Goal: Check status: Check status

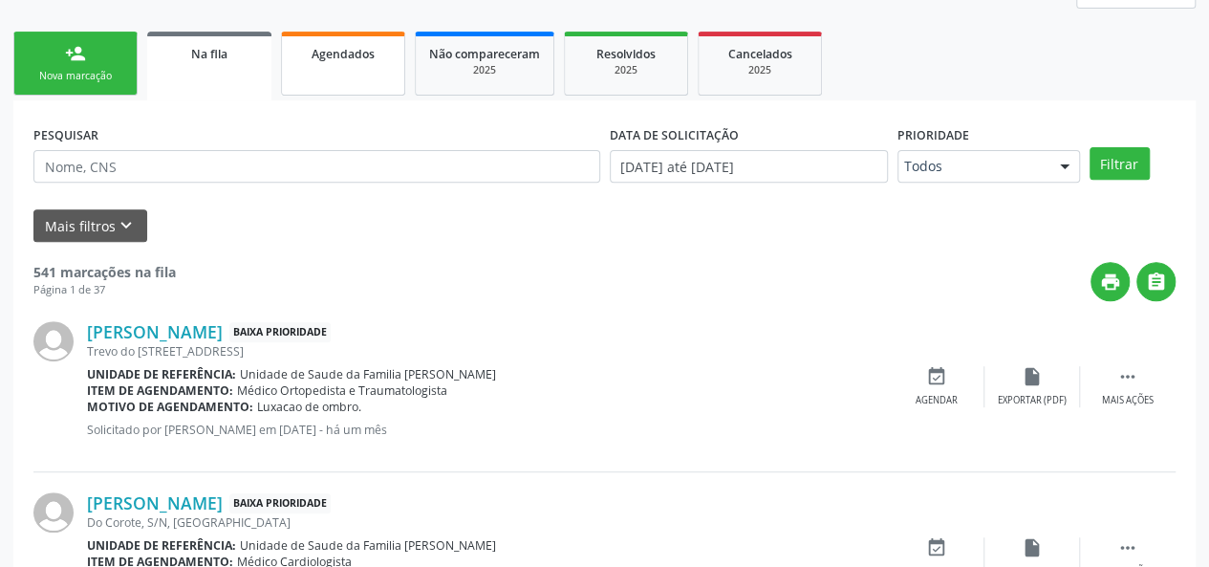
click at [363, 90] on link "Agendados" at bounding box center [343, 64] width 124 height 64
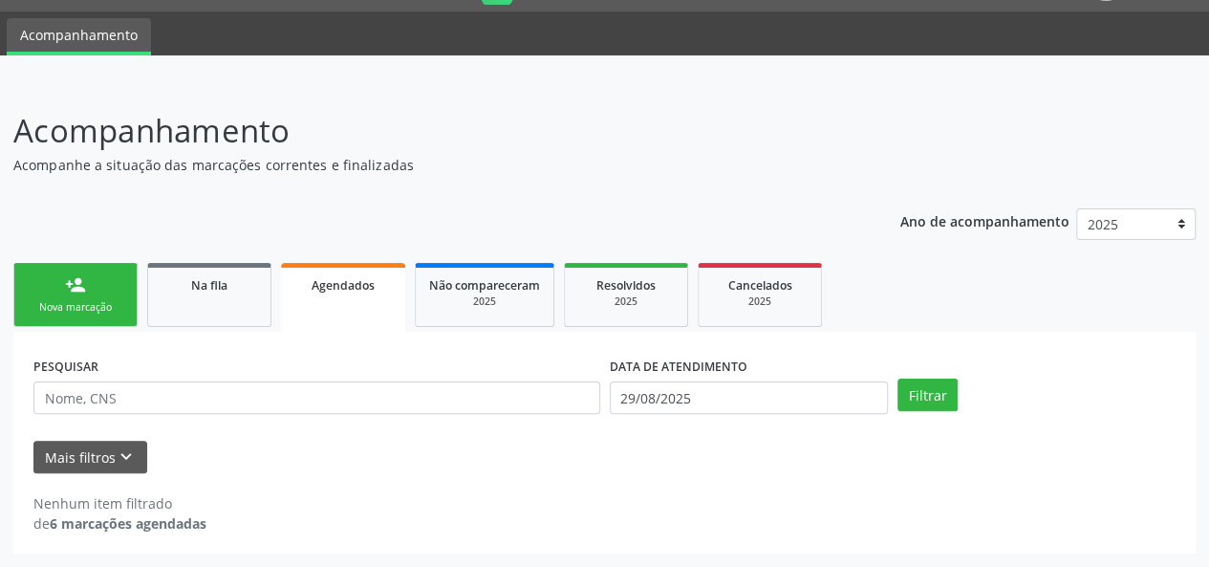
scroll to position [49, 0]
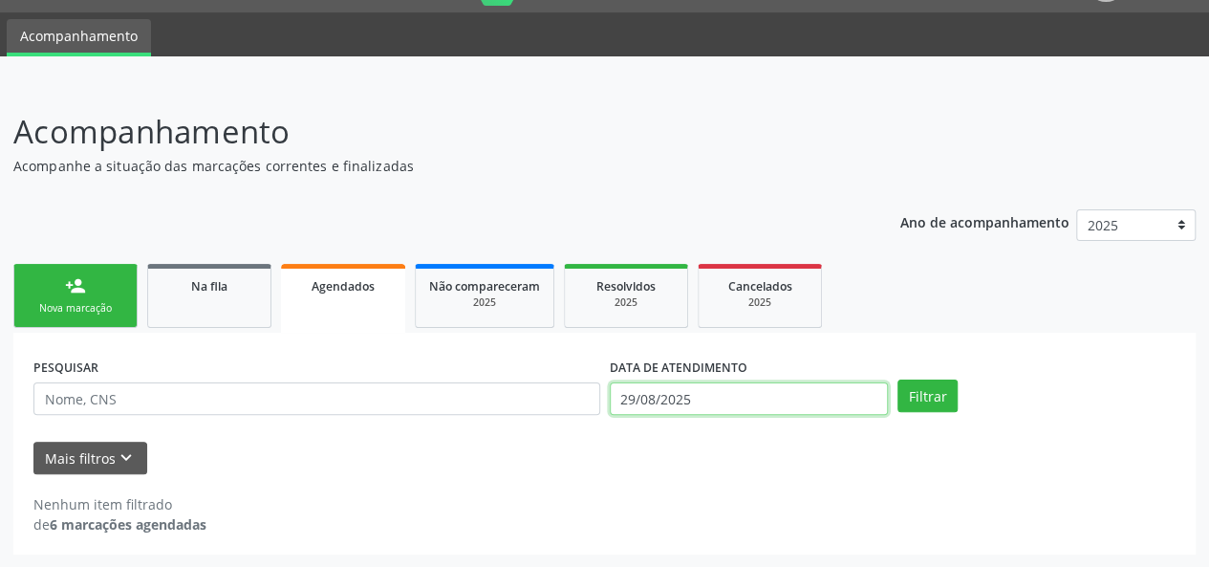
click at [765, 396] on body "Central de Marcação notifications [PERSON_NAME] Recepcionista da UBS  Configur…" at bounding box center [604, 234] width 1209 height 567
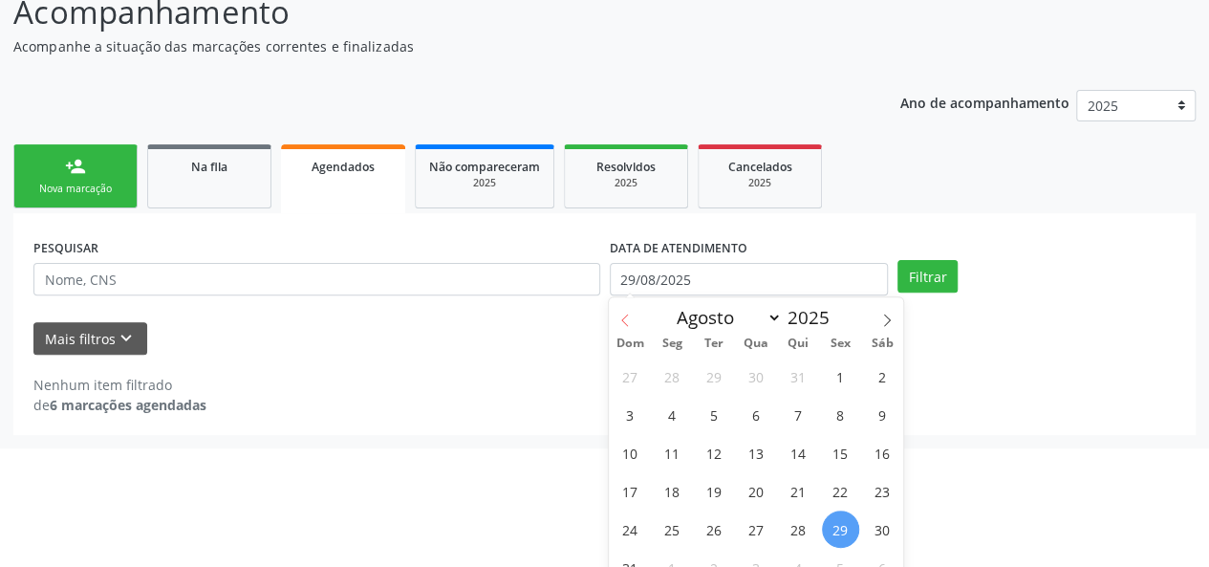
click at [622, 317] on icon at bounding box center [625, 320] width 13 height 13
select select "6"
click at [732, 380] on div "29 30 1 2 3 4 5 6 7 8 9 10 11 12 13 14 15 16 17 18 19 20 21 22 23 24 25 26 27 2…" at bounding box center [756, 471] width 294 height 229
click at [724, 376] on span "1" at bounding box center [714, 376] width 37 height 37
type input "[DATE]"
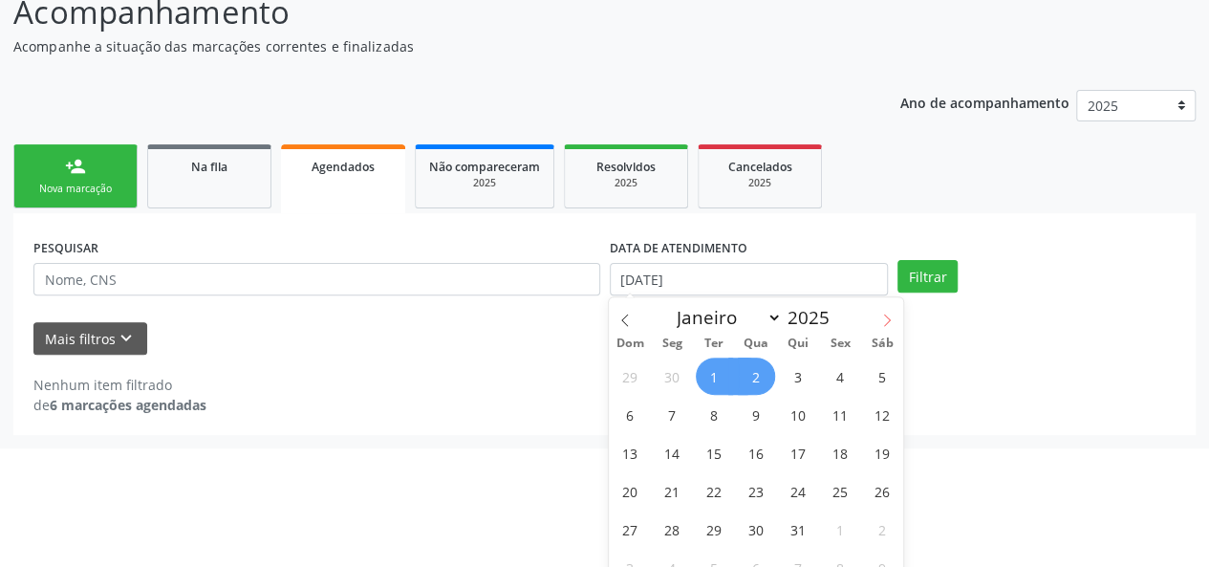
click at [882, 316] on icon at bounding box center [886, 320] width 13 height 13
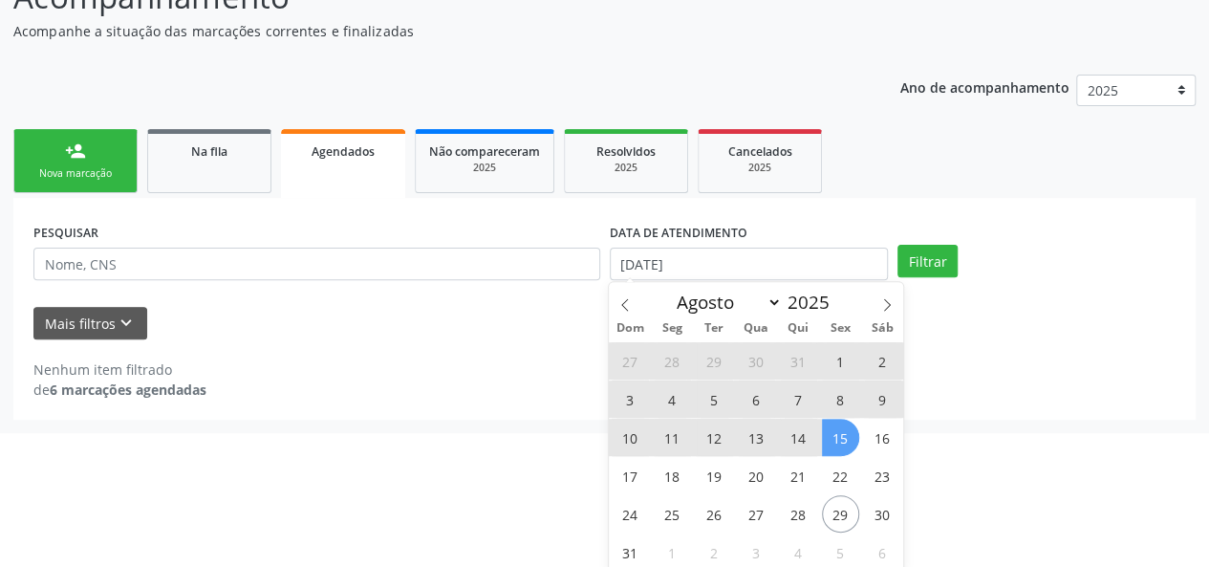
scroll to position [187, 0]
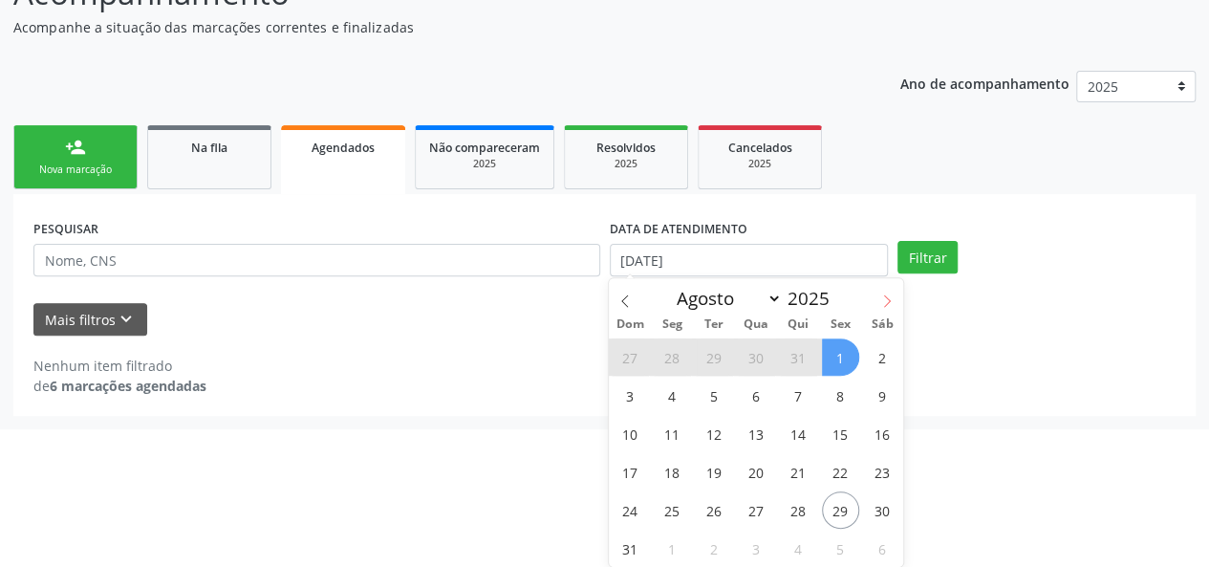
click at [888, 291] on span at bounding box center [887, 294] width 33 height 33
select select "8"
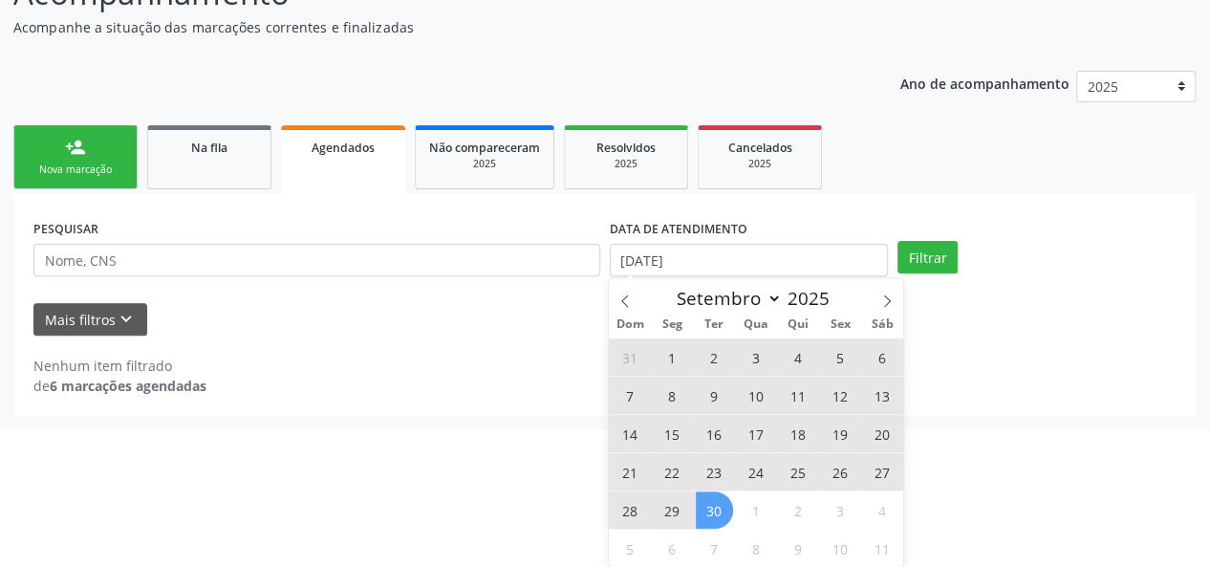
click at [709, 511] on span "30" at bounding box center [714, 509] width 37 height 37
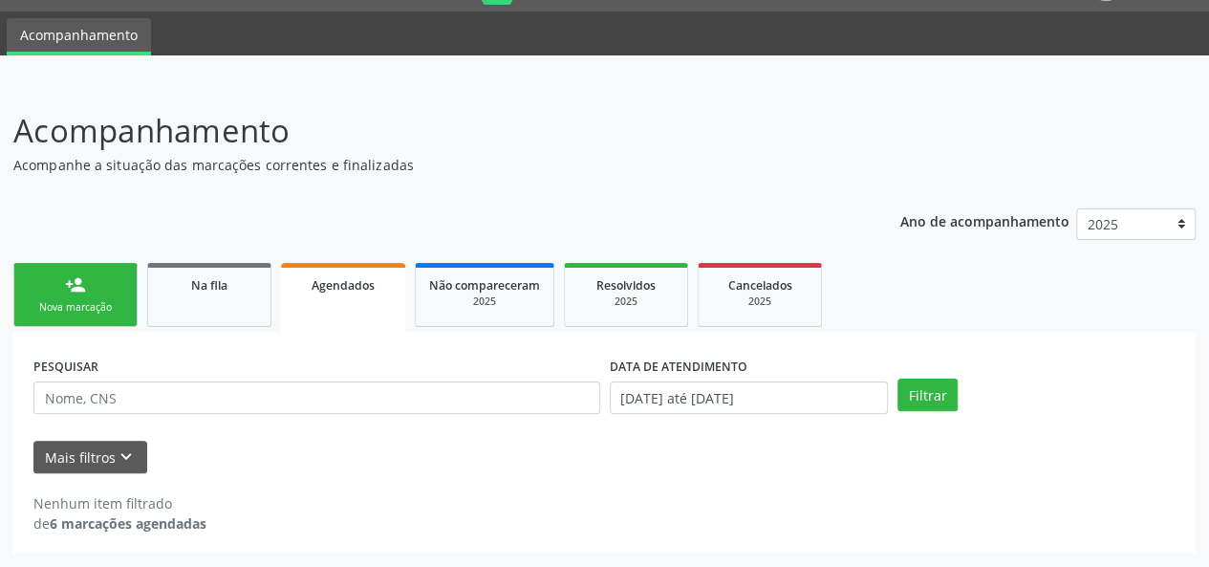
scroll to position [49, 0]
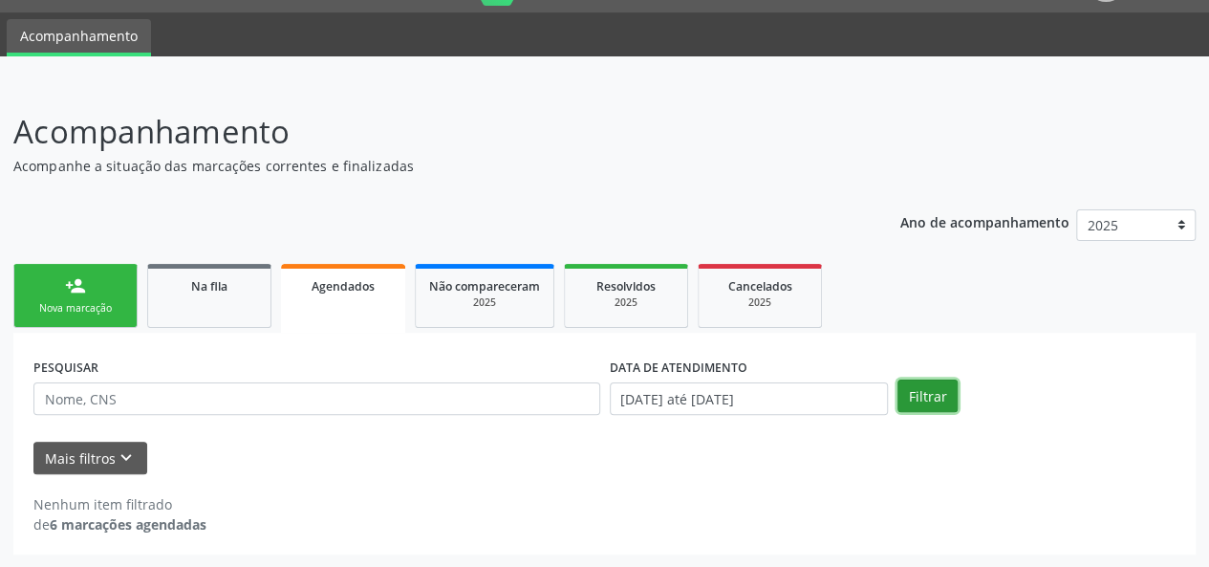
click at [927, 401] on button "Filtrar" at bounding box center [928, 396] width 60 height 33
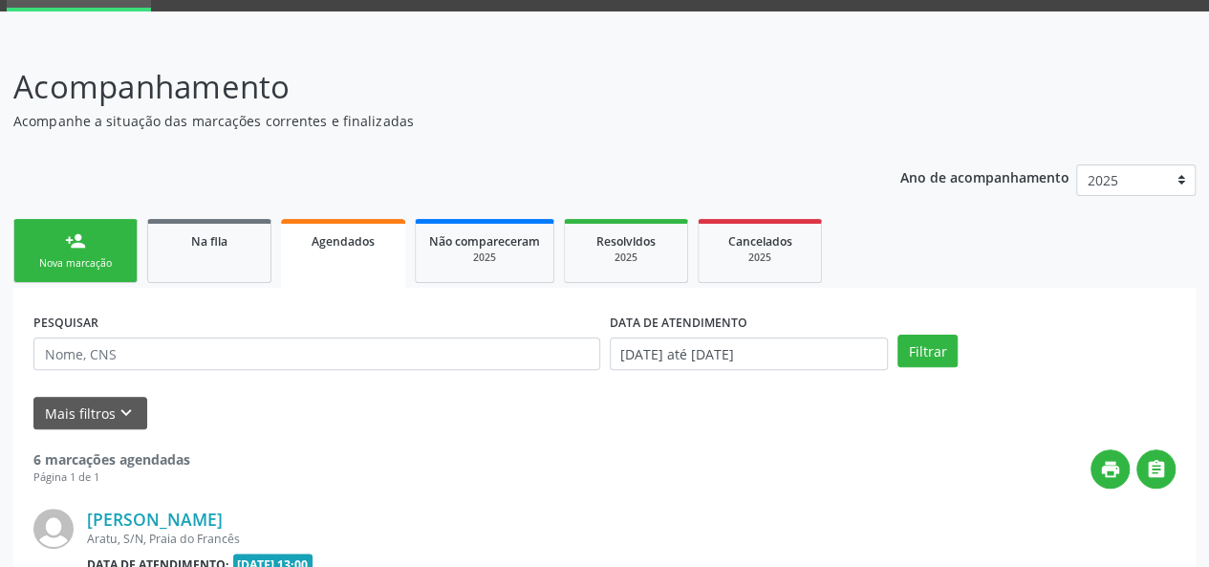
scroll to position [0, 0]
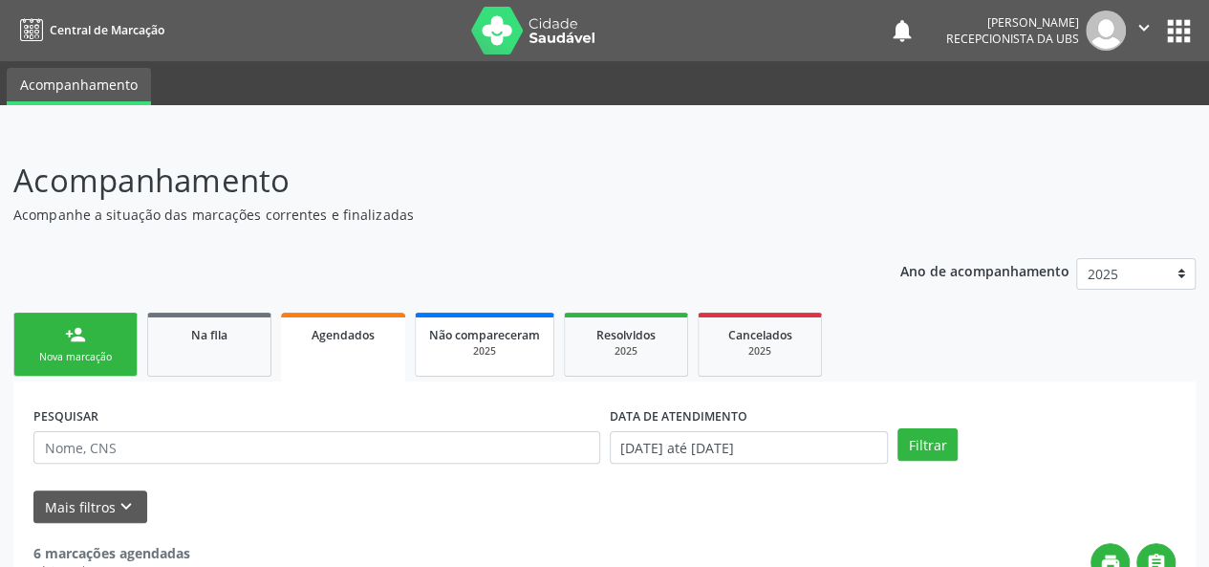
click at [519, 340] on span "Não compareceram" at bounding box center [484, 335] width 111 height 16
click at [633, 359] on div "2025" at bounding box center [624, 351] width 96 height 14
